Goal: Entertainment & Leisure: Consume media (video, audio)

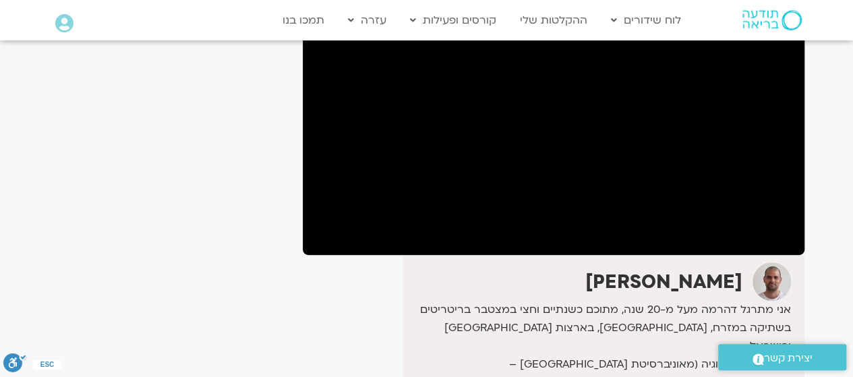
scroll to position [155, 0]
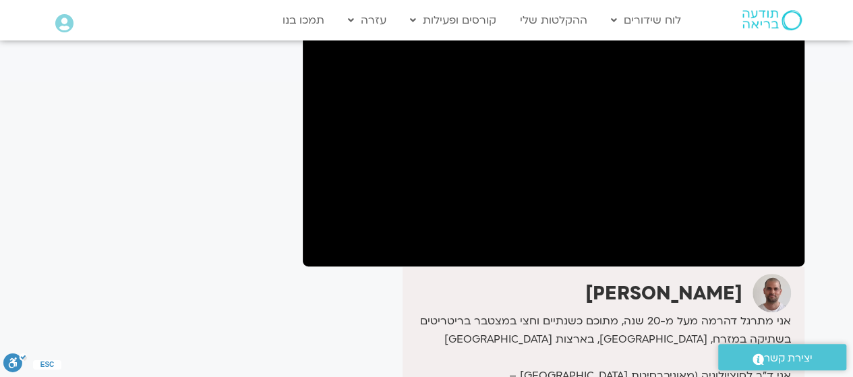
click at [0, 122] on section "לספריית ה-VOD להקלטות שלי מדיטציה וקבוצה לומדת – 1/9/25 דקל קנטי אני מתרגל דהרמ…" at bounding box center [426, 276] width 853 height 763
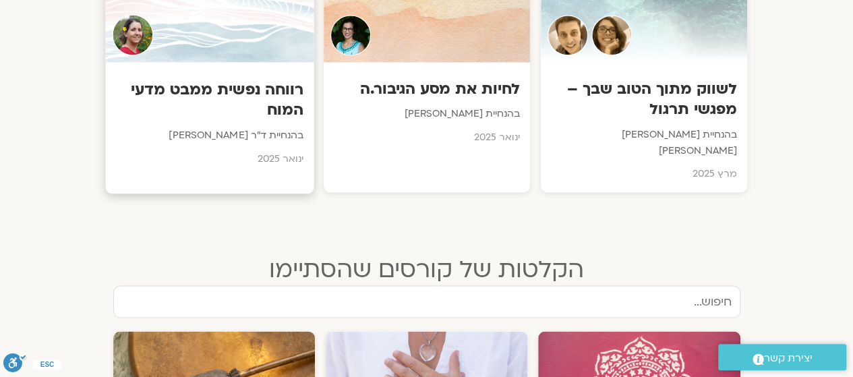
click at [196, 76] on div "רווחה נפשית ממבט מדעי המוח בהנחיית ד"ר [PERSON_NAME] [DATE]" at bounding box center [209, 119] width 208 height 115
click at [189, 101] on h3 "רווחה נפשית ממבט מדעי המוח" at bounding box center [209, 99] width 188 height 41
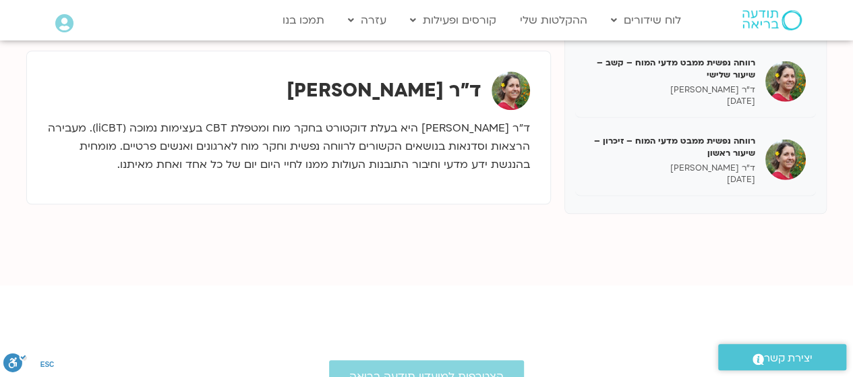
scroll to position [472, 0]
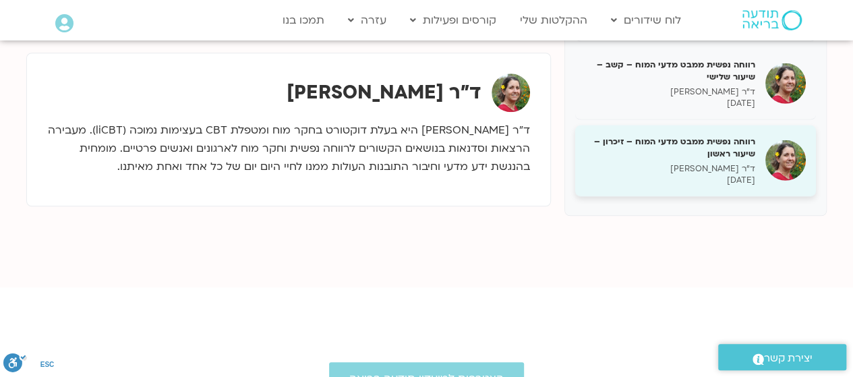
click at [713, 152] on h5 "רווחה נפשית ממבט מדעי המוח – זיכרון – שיעור ראשון" at bounding box center [670, 148] width 170 height 24
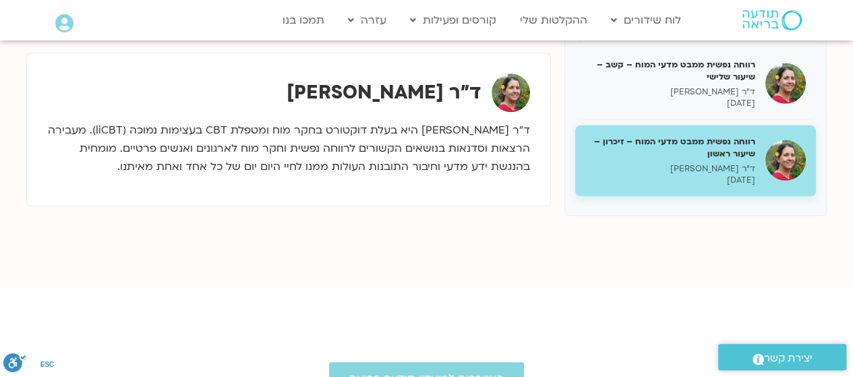
click at [744, 158] on h5 "רווחה נפשית ממבט מדעי המוח – זיכרון – שיעור ראשון" at bounding box center [670, 148] width 170 height 24
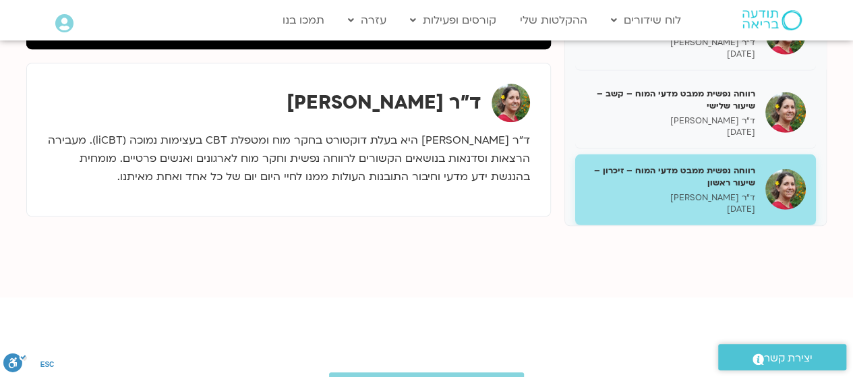
scroll to position [1760, 0]
